Goal: Navigation & Orientation: Find specific page/section

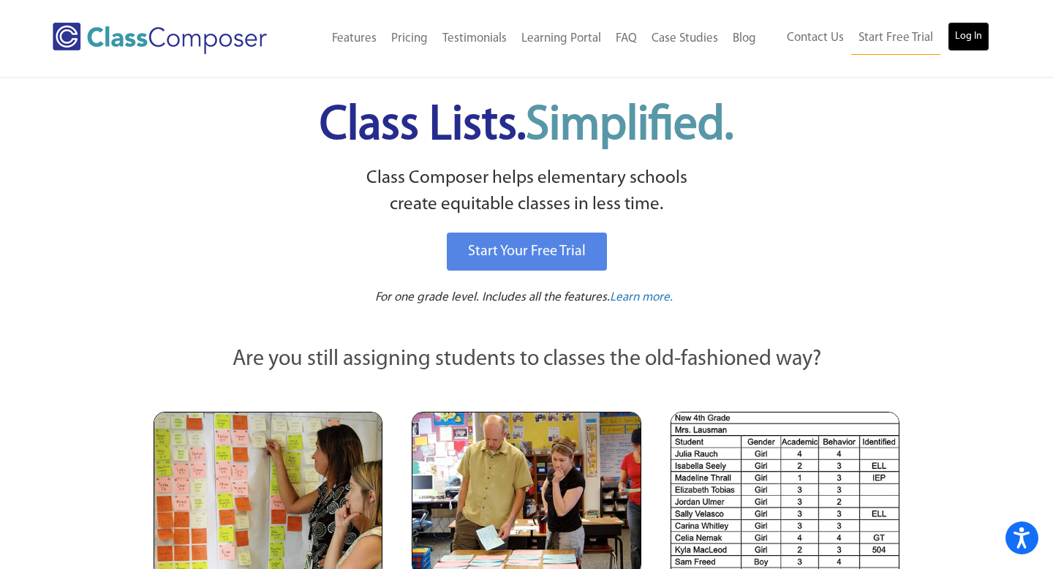
click at [967, 36] on link "Log In" at bounding box center [969, 36] width 42 height 29
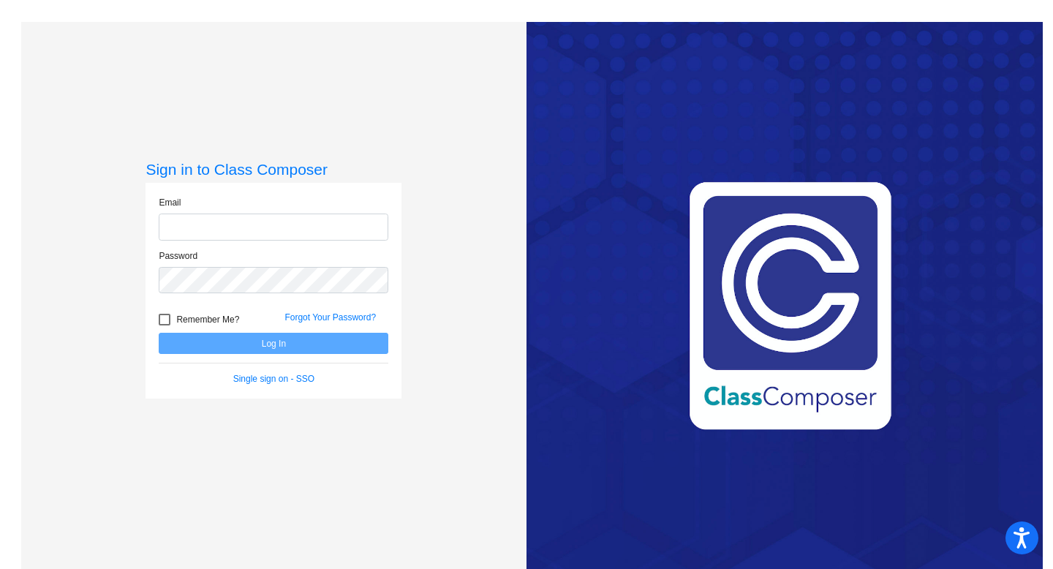
type input "[EMAIL_ADDRESS][DOMAIN_NAME]"
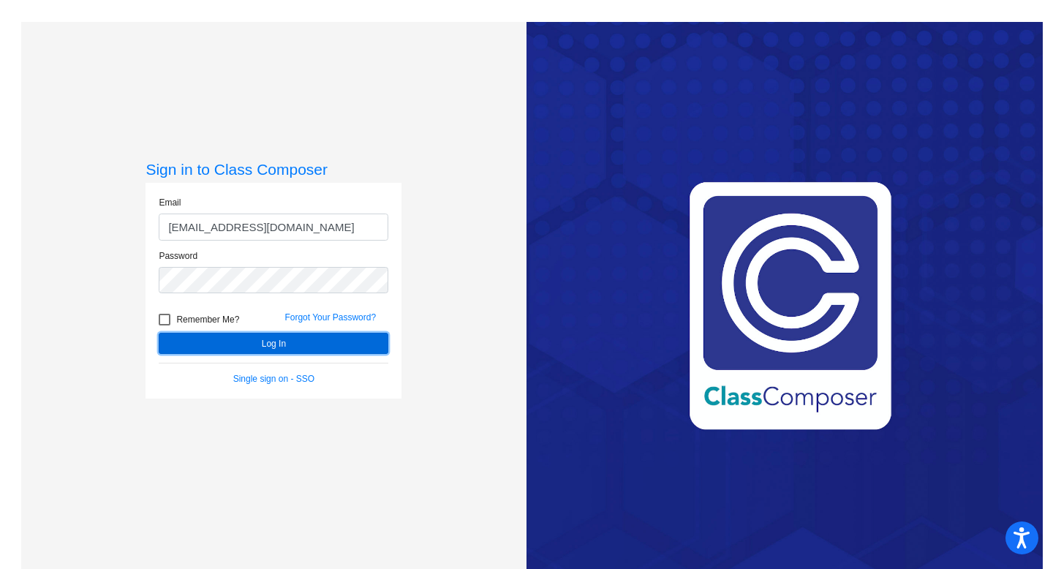
click at [277, 344] on button "Log In" at bounding box center [274, 343] width 230 height 21
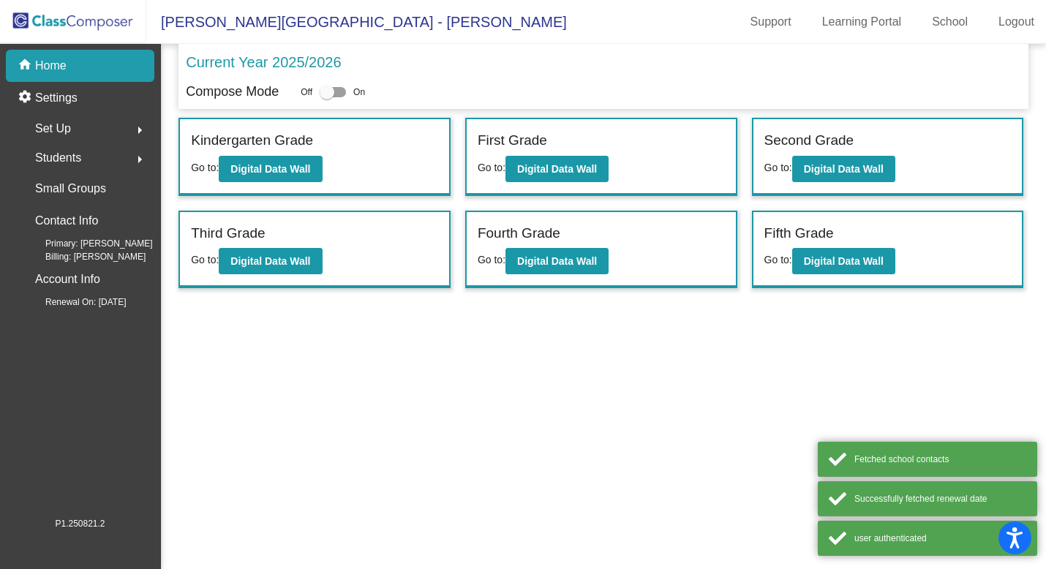
click at [275, 235] on div "Third Grade" at bounding box center [314, 236] width 247 height 26
click at [275, 253] on button "Digital Data Wall" at bounding box center [270, 261] width 103 height 26
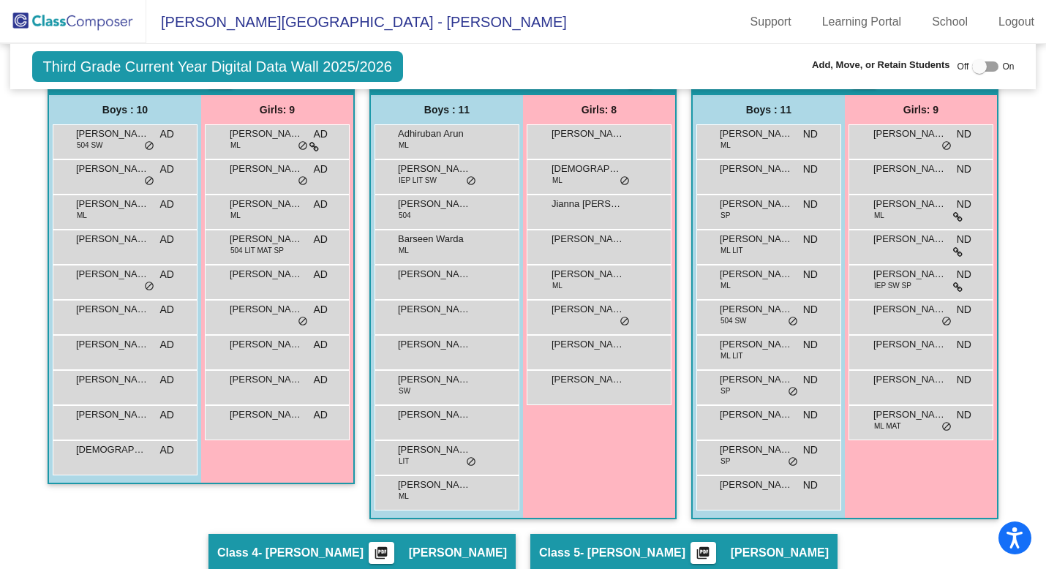
scroll to position [330, 0]
